Goal: Task Accomplishment & Management: Manage account settings

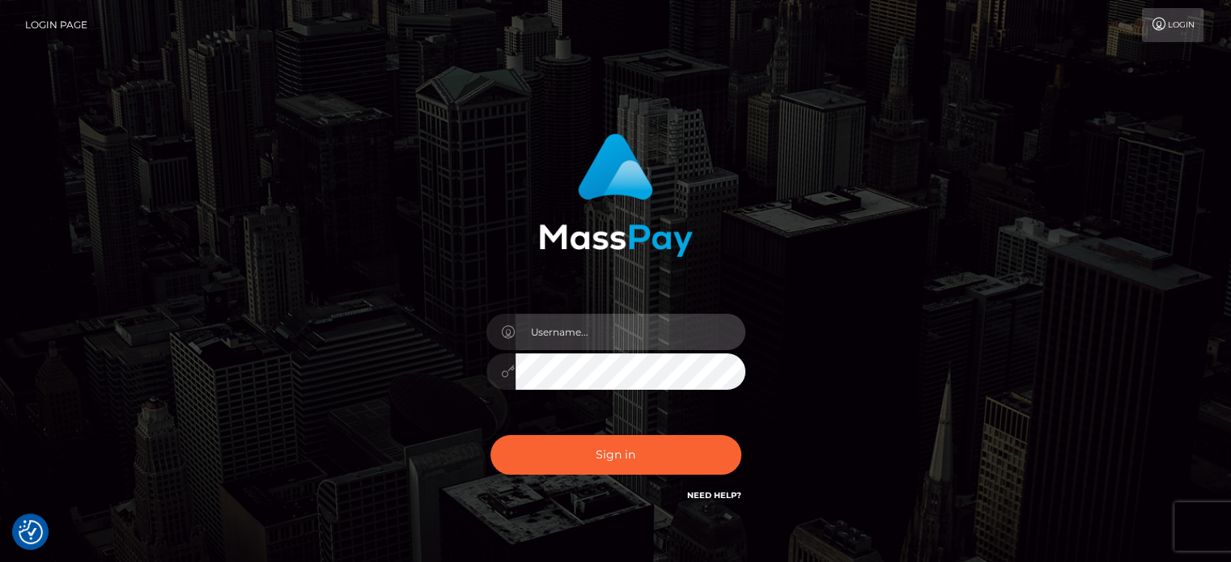
click at [576, 336] on input "text" at bounding box center [630, 332] width 230 height 36
type input "[EMAIL_ADDRESS][DOMAIN_NAME]"
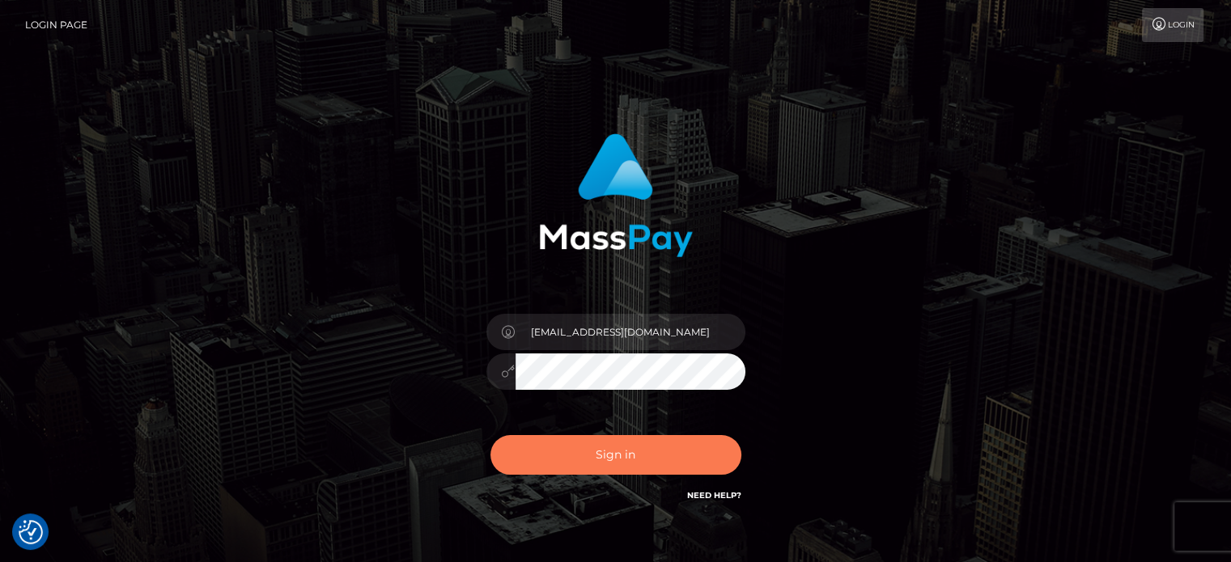
drag, startPoint x: 631, startPoint y: 456, endPoint x: 627, endPoint y: 428, distance: 27.8
click at [631, 455] on button "Sign in" at bounding box center [615, 455] width 251 height 40
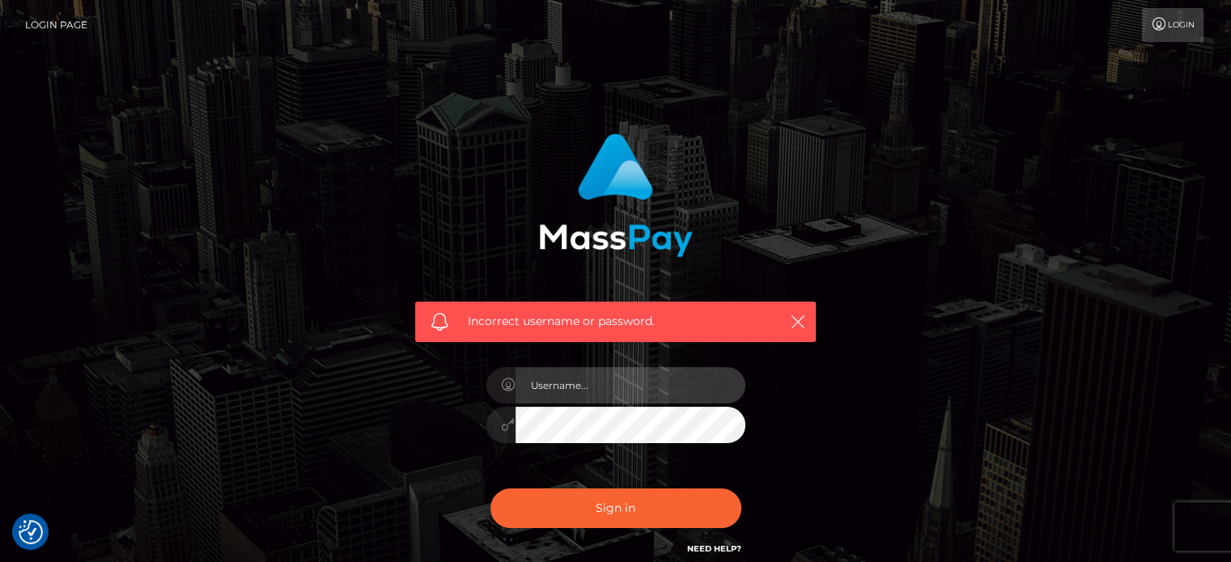
click at [586, 375] on input "text" at bounding box center [630, 385] width 230 height 36
type input "[EMAIL_ADDRESS][DOMAIN_NAME]"
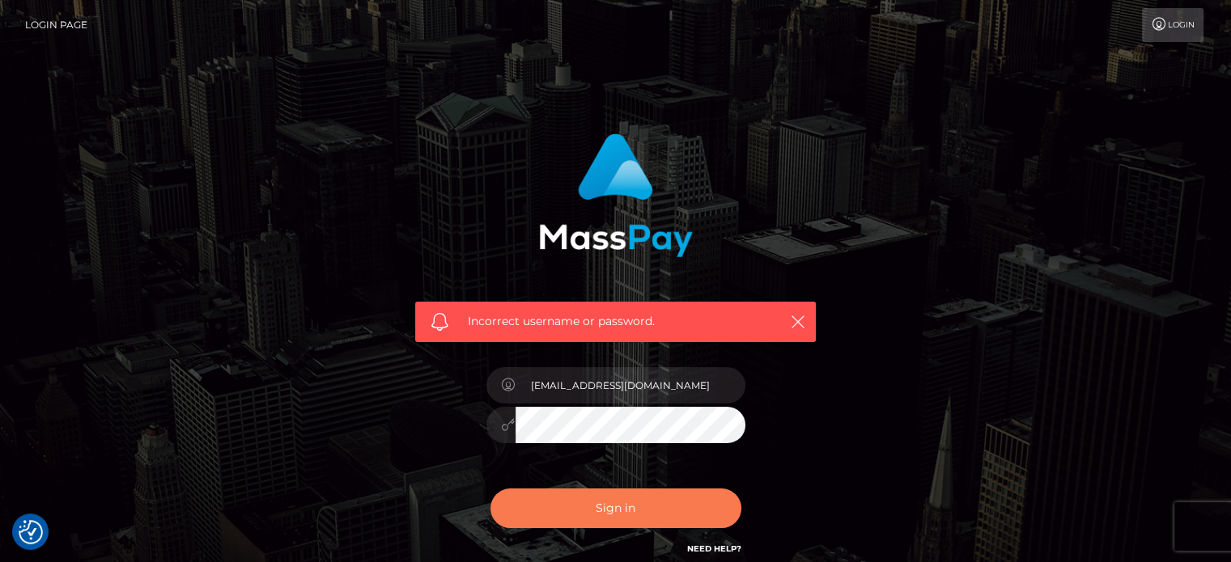
click at [628, 510] on button "Sign in" at bounding box center [615, 509] width 251 height 40
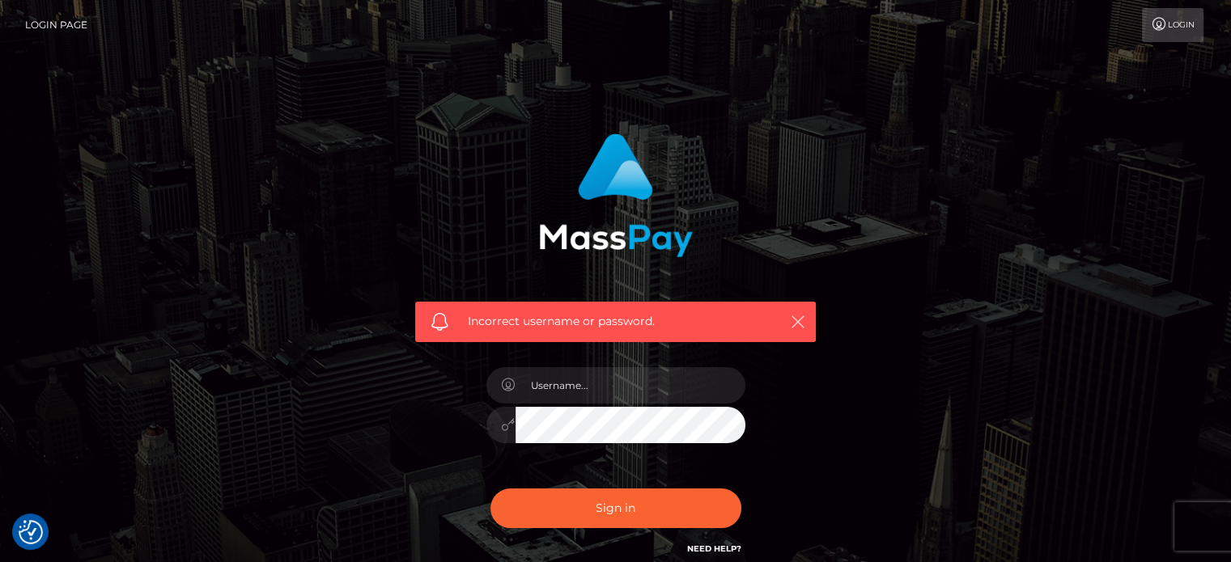
click at [798, 320] on icon "button" at bounding box center [798, 322] width 16 height 16
click at [798, 318] on icon "button" at bounding box center [798, 322] width 16 height 16
click at [588, 397] on input "text" at bounding box center [630, 385] width 230 height 36
paste input "[EMAIL_ADDRESS][DOMAIN_NAME]"
click at [533, 384] on input "[EMAIL_ADDRESS][DOMAIN_NAME]" at bounding box center [630, 385] width 230 height 36
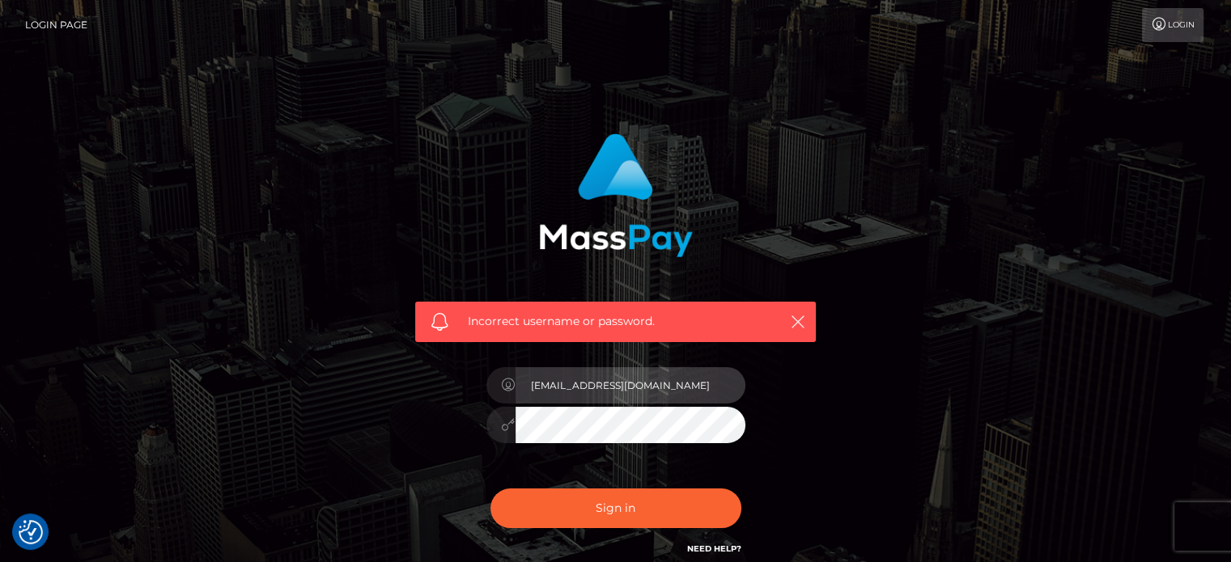
click at [563, 400] on input "[EMAIL_ADDRESS][DOMAIN_NAME]" at bounding box center [630, 385] width 230 height 36
type input "[EMAIL_ADDRESS][DOMAIN_NAME]"
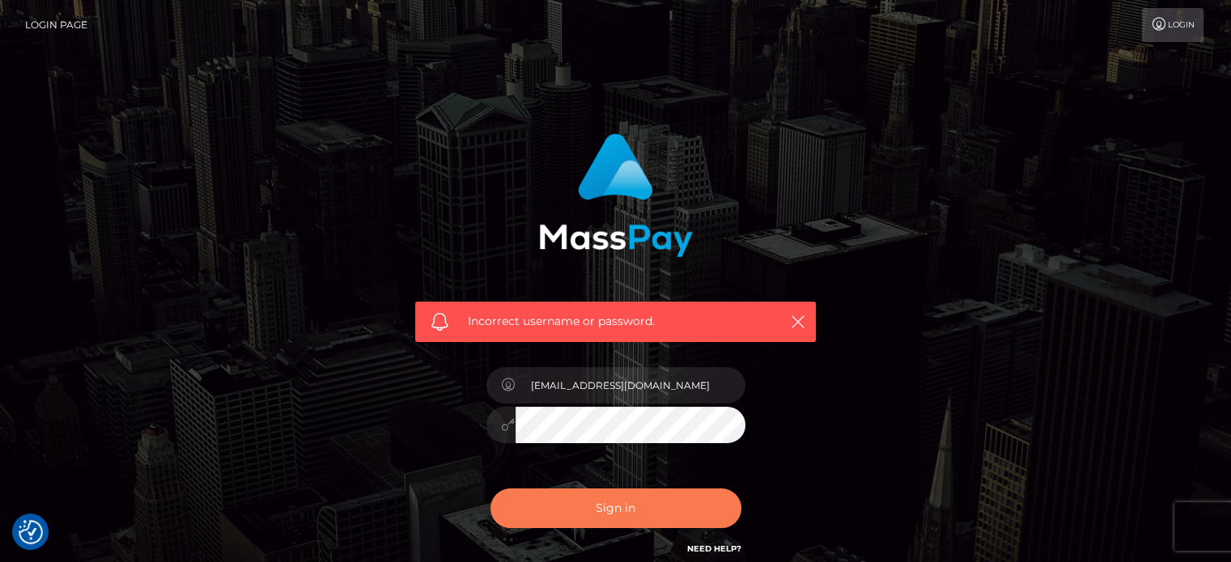
click at [618, 504] on button "Sign in" at bounding box center [615, 509] width 251 height 40
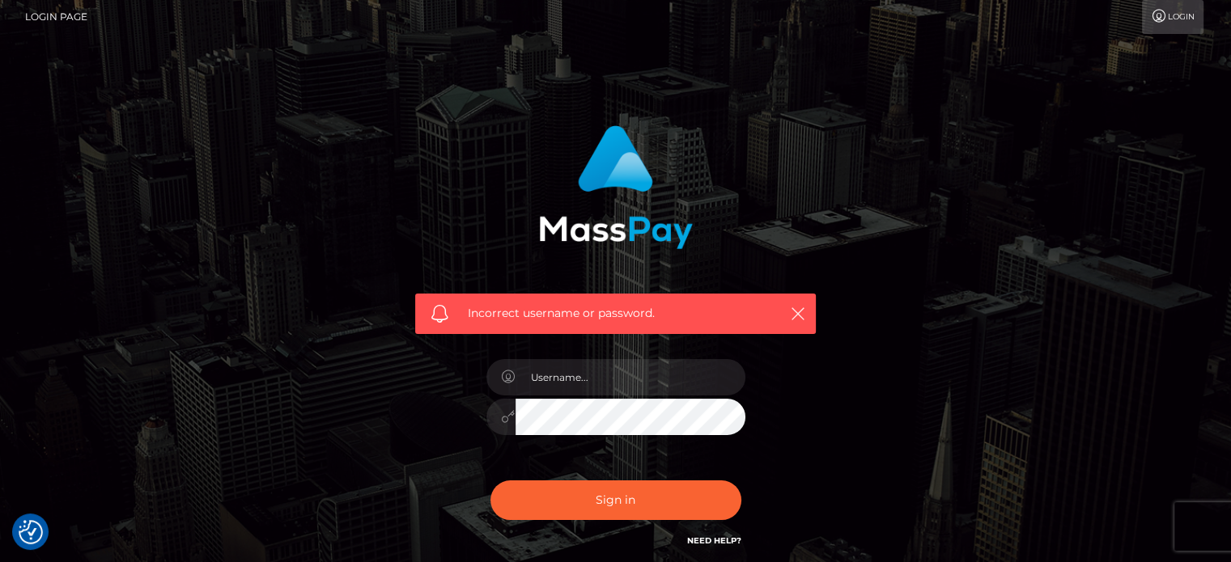
scroll to position [145, 0]
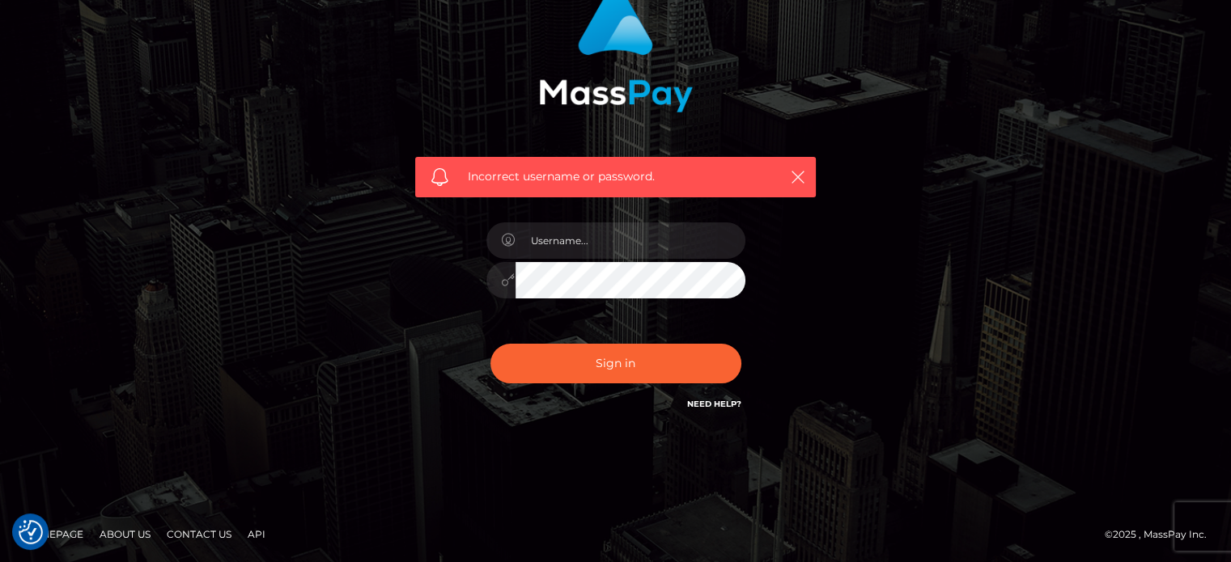
click at [715, 399] on link "Need Help?" at bounding box center [714, 404] width 54 height 11
click at [923, 363] on div "Incorrect username or password." at bounding box center [616, 209] width 923 height 465
click at [801, 170] on icon "button" at bounding box center [798, 177] width 16 height 16
click at [795, 180] on icon "button" at bounding box center [798, 177] width 16 height 16
click at [794, 173] on icon "button" at bounding box center [798, 177] width 16 height 16
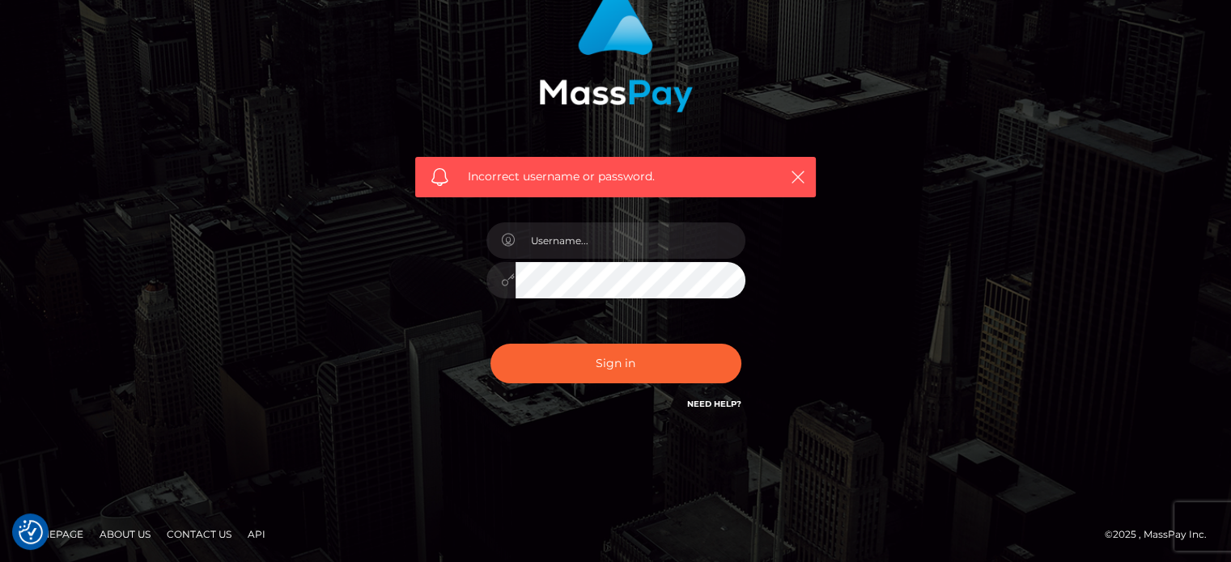
click at [663, 75] on img at bounding box center [616, 51] width 154 height 124
